Goal: Navigation & Orientation: Find specific page/section

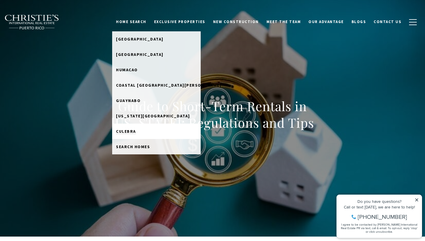
scroll to position [5, 0]
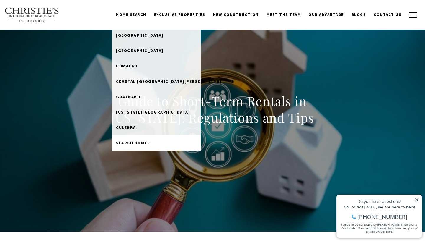
click at [143, 142] on span "Search Homes" at bounding box center [133, 142] width 34 height 5
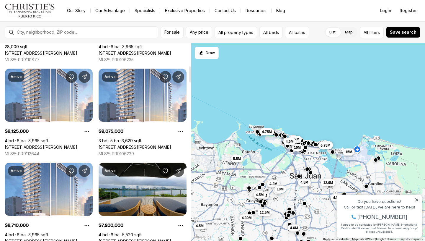
scroll to position [283, 0]
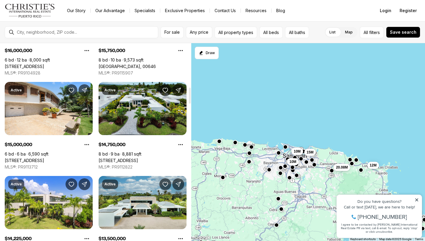
scroll to position [549, 0]
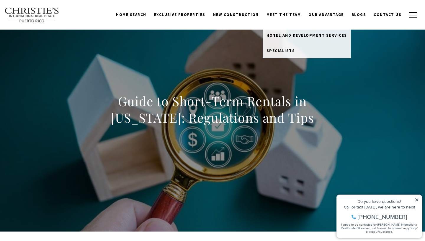
click at [292, 14] on link "Meet the Team" at bounding box center [284, 14] width 42 height 11
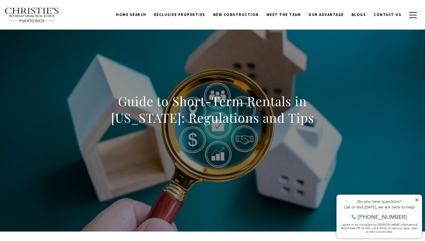
click at [414, 196] on div "Do you have questions? Call or text today, we are here to help! 347-797-5825 I …" at bounding box center [379, 215] width 85 height 43
click at [416, 199] on icon at bounding box center [417, 199] width 4 height 4
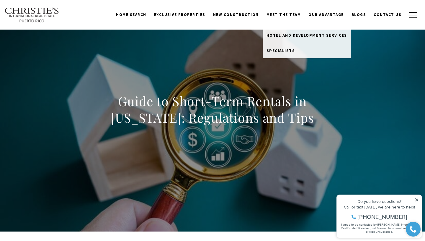
click at [282, 15] on link "Meet the Team" at bounding box center [284, 14] width 42 height 11
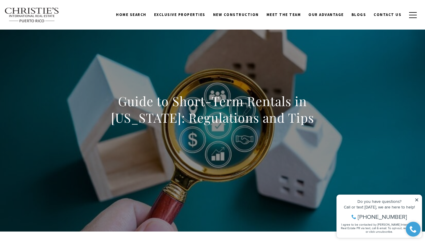
click at [282, 15] on link "Meet the Team" at bounding box center [284, 14] width 42 height 11
